Goal: Information Seeking & Learning: Learn about a topic

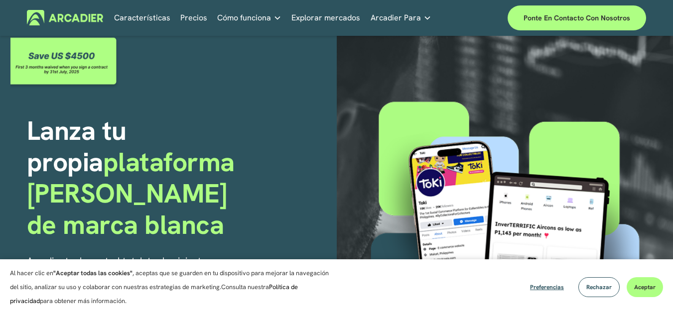
click at [200, 16] on font "Precios" at bounding box center [193, 17] width 27 height 10
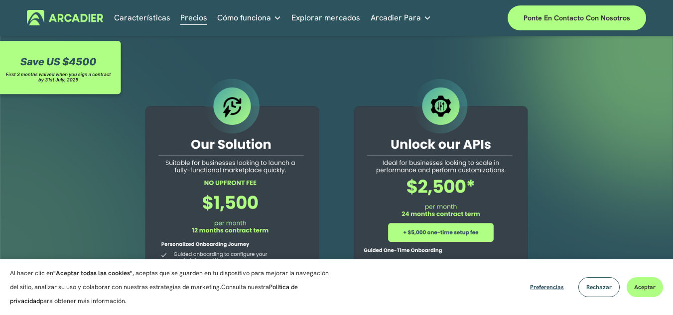
click at [246, 20] on font "Cómo funciona" at bounding box center [244, 17] width 54 height 10
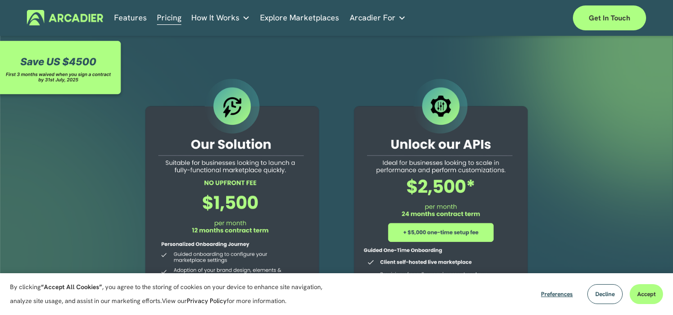
click at [85, 17] on img at bounding box center [65, 17] width 76 height 15
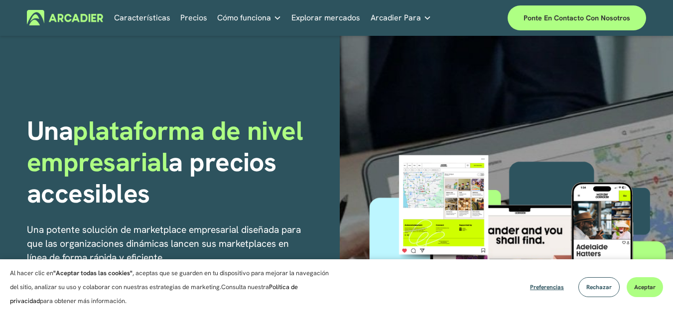
click at [248, 19] on font "Cómo funciona" at bounding box center [244, 17] width 54 height 10
click at [142, 14] on font "Características" at bounding box center [142, 17] width 56 height 10
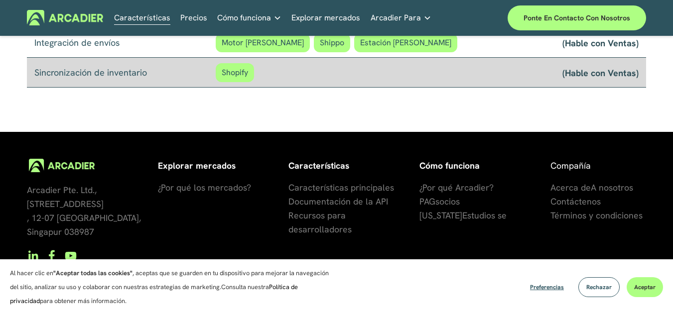
scroll to position [960, 0]
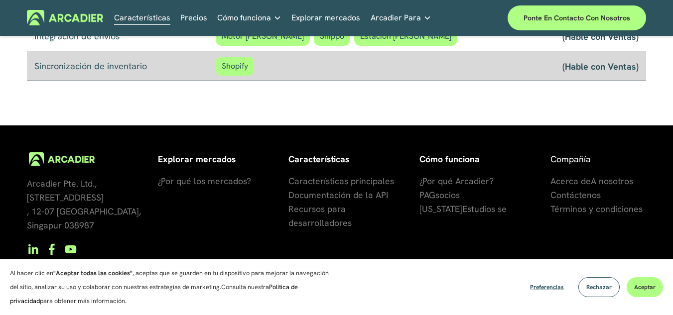
click at [451, 184] on font "¿Por qué Arcadier?" at bounding box center [456, 180] width 74 height 11
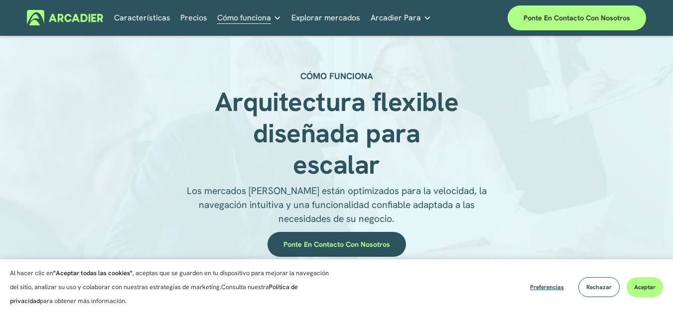
click at [136, 15] on font "Características" at bounding box center [142, 17] width 56 height 10
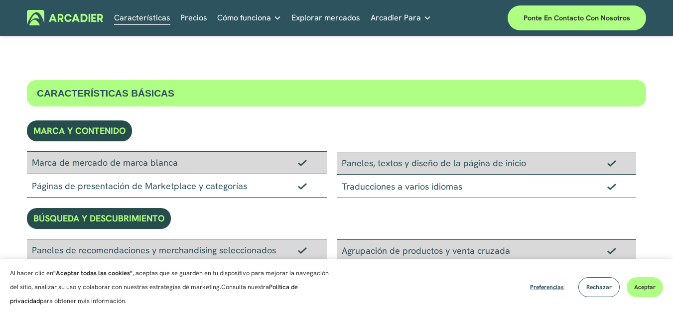
click at [187, 15] on font "Precios" at bounding box center [193, 17] width 27 height 10
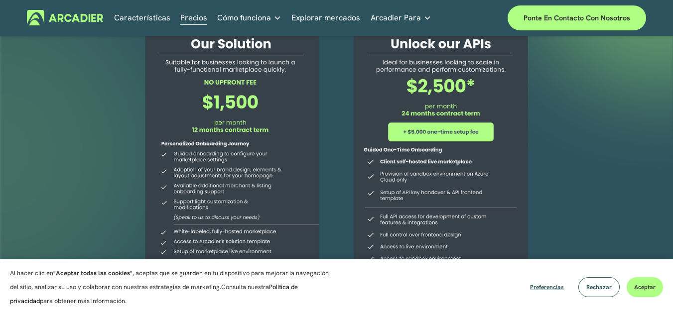
scroll to position [102, 0]
